Goal: Task Accomplishment & Management: Use online tool/utility

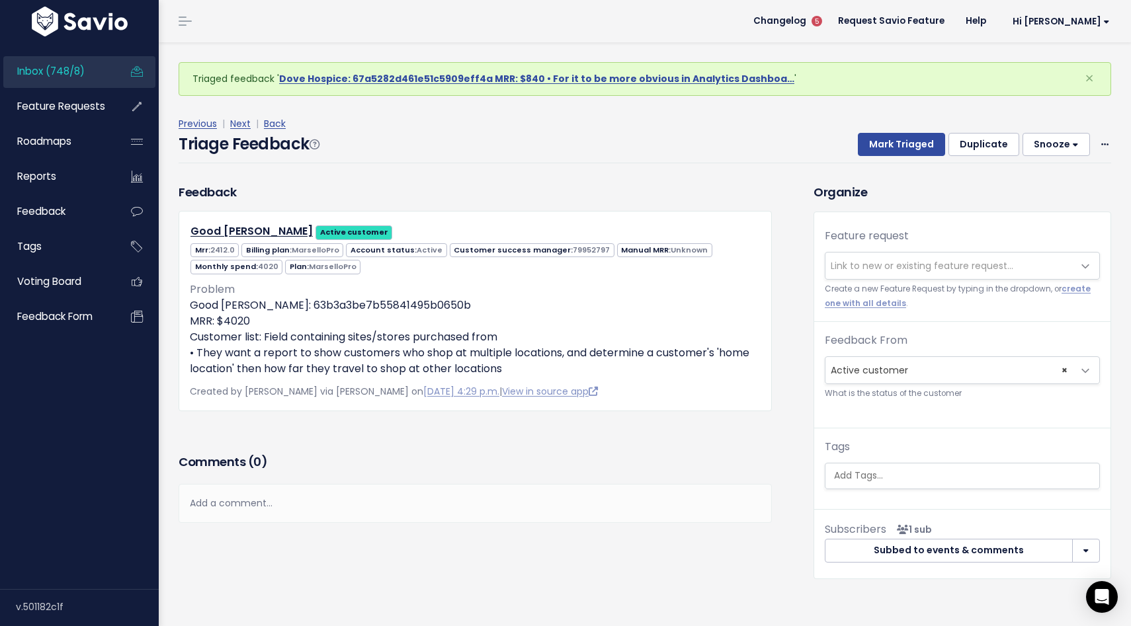
click at [96, 78] on link "Inbox (748/8)" at bounding box center [56, 71] width 106 height 30
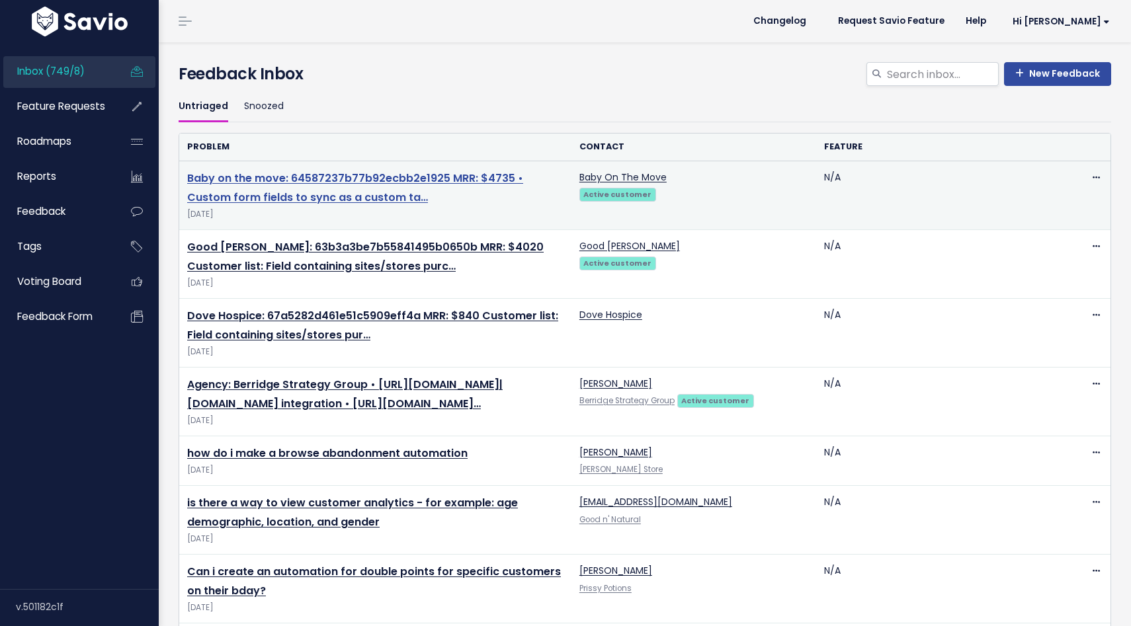
click at [345, 175] on link "Baby on the move: 64587237b77b92ecbb2e1925 MRR: $4735 • Custom form fields to s…" at bounding box center [355, 188] width 336 height 34
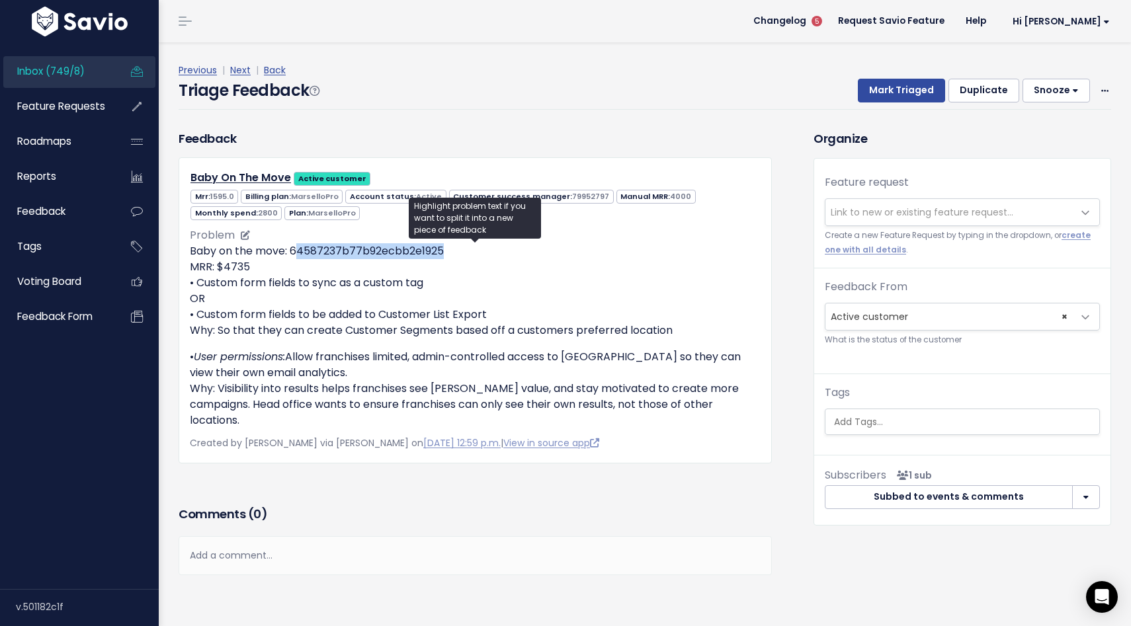
drag, startPoint x: 457, startPoint y: 251, endPoint x: 294, endPoint y: 254, distance: 162.7
click at [294, 254] on p "Baby on the move: 64587237b77b92ecbb2e1925 MRR: $4735 • Custom form fields to s…" at bounding box center [475, 290] width 571 height 95
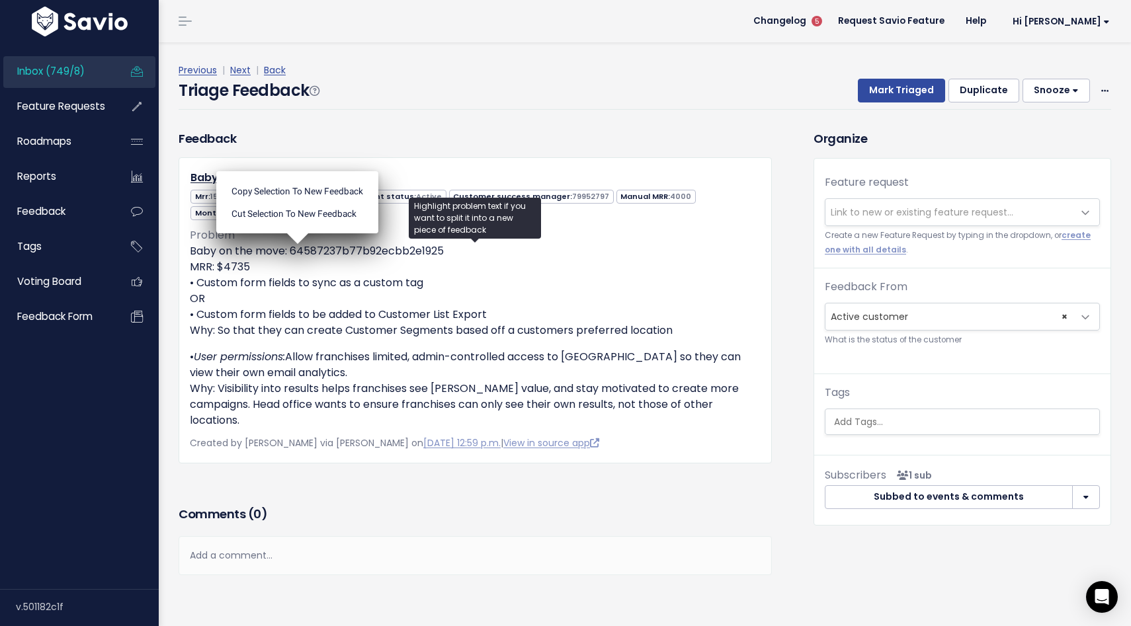
click at [298, 233] on ul "Copy selection to new Feedback Cut selection to new Feedback" at bounding box center [297, 202] width 162 height 62
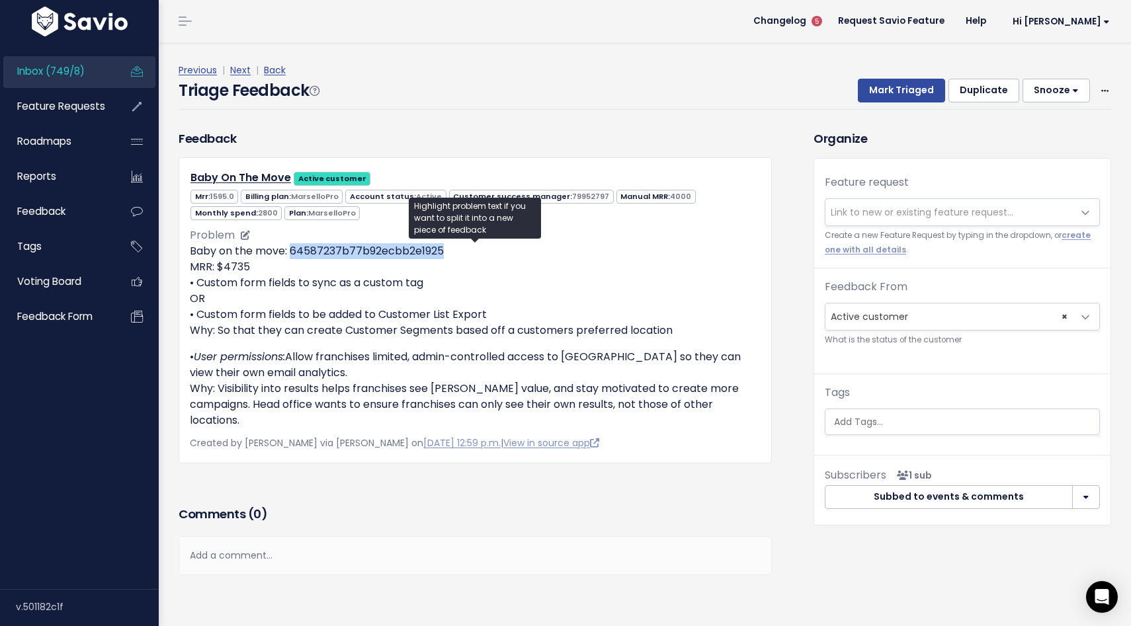
drag, startPoint x: 446, startPoint y: 253, endPoint x: 290, endPoint y: 259, distance: 156.2
click at [290, 259] on p "Baby on the move: 64587237b77b92ecbb2e1925 MRR: $4735 • Custom form fields to s…" at bounding box center [475, 290] width 571 height 95
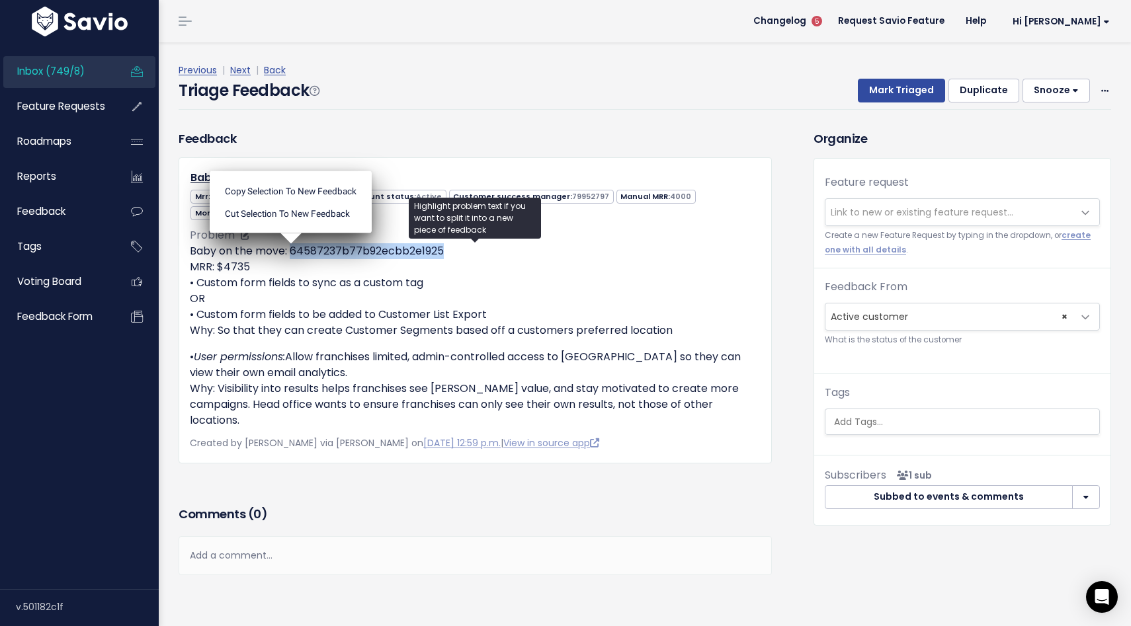
copy p "64587237b77b92ecbb2e1925"
click at [242, 71] on link "Next" at bounding box center [240, 69] width 20 height 13
